Goal: Find specific page/section: Find specific page/section

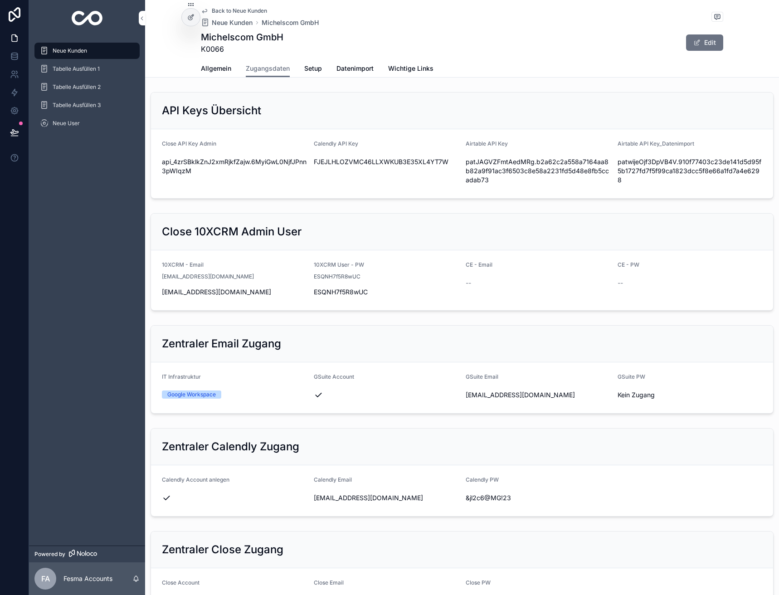
scroll to position [888, 0]
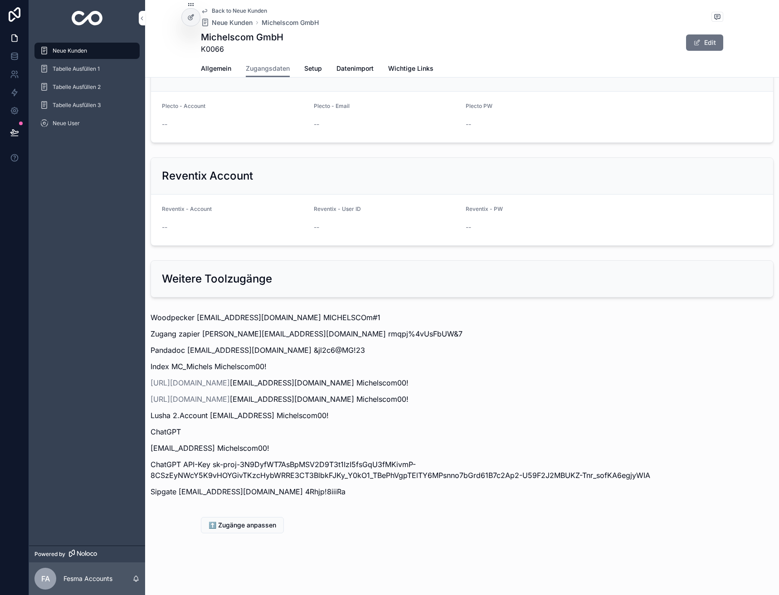
click at [229, 16] on div "Back to Neue Kunden Neue Kunden Michelscom GmbH" at bounding box center [260, 17] width 118 height 20
click at [229, 11] on span "Back to Neue Kunden" at bounding box center [239, 10] width 55 height 7
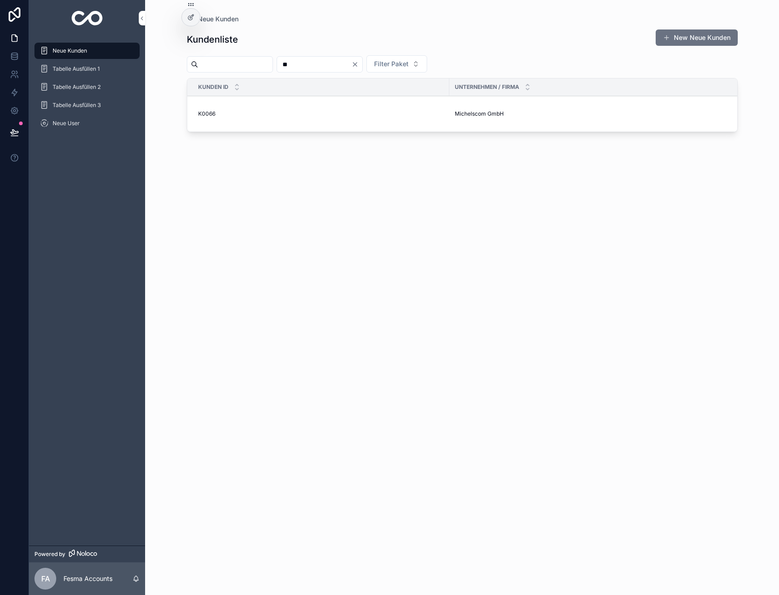
click at [312, 70] on input "**" at bounding box center [314, 64] width 74 height 13
type input "***"
click at [464, 107] on span "Secret Creators GmbH" at bounding box center [484, 108] width 59 height 7
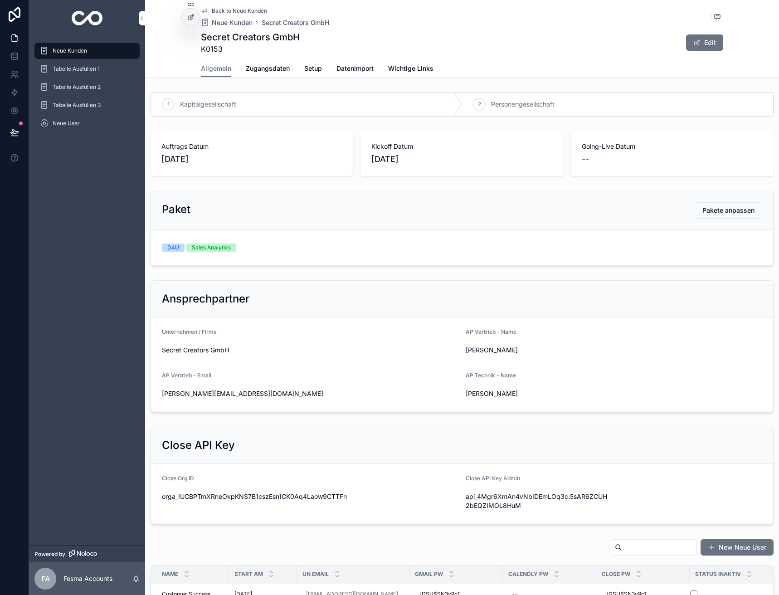
click at [265, 73] on link "Zugangsdaten" at bounding box center [268, 69] width 44 height 18
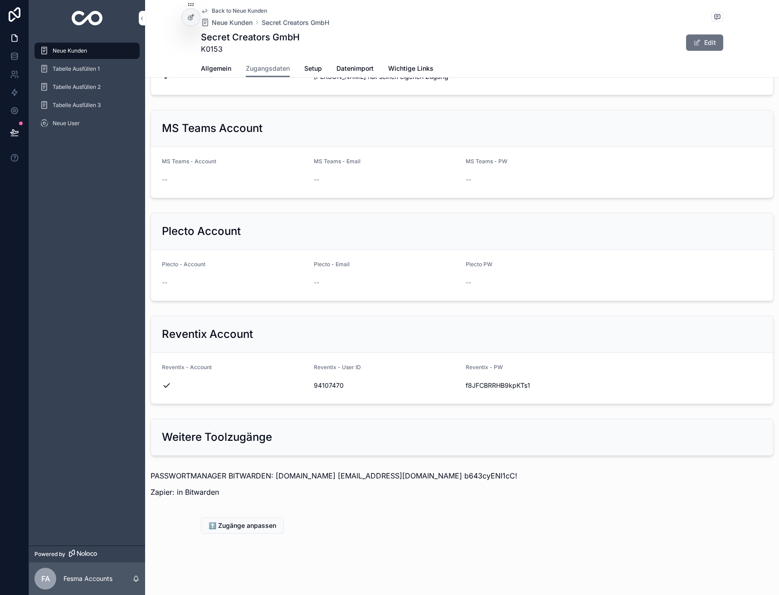
scroll to position [731, 0]
drag, startPoint x: 437, startPoint y: 477, endPoint x: 505, endPoint y: 479, distance: 68.1
click at [505, 479] on p "PASSWORTMANAGER BITWARDEN: [DOMAIN_NAME] [EMAIL_ADDRESS][DOMAIN_NAME] b643cyENI…" at bounding box center [462, 475] width 623 height 11
copy p "b643cyENI1cC!"
click at [629, 485] on div "PASSWORTMANAGER BITWARDEN: [DOMAIN_NAME] [EMAIL_ADDRESS][DOMAIN_NAME] b643cyENI…" at bounding box center [462, 483] width 623 height 27
